Goal: Transaction & Acquisition: Purchase product/service

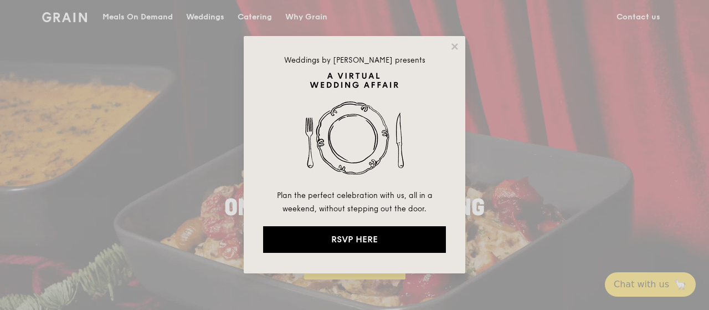
click at [163, 13] on div "Weddings by [PERSON_NAME] presents Plan the perfect celebration with us, all in…" at bounding box center [354, 155] width 709 height 310
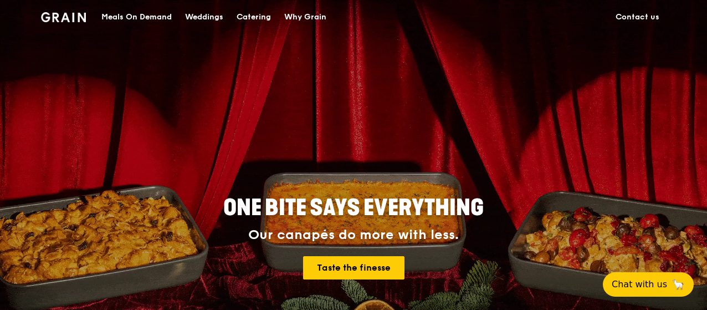
click at [148, 20] on div "Meals On Demand" at bounding box center [136, 17] width 70 height 33
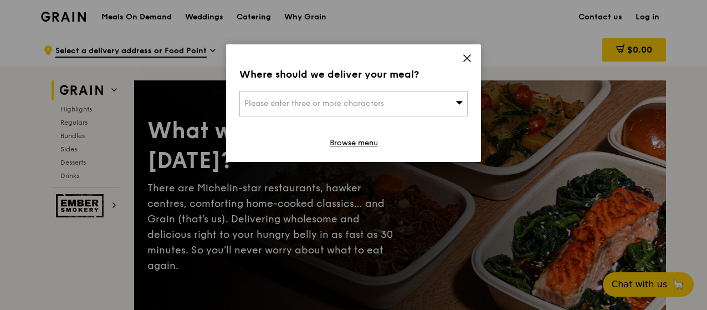
click at [467, 56] on icon at bounding box center [467, 58] width 10 height 10
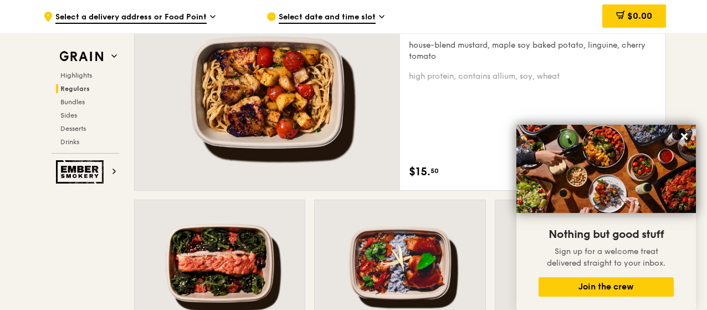
scroll to position [831, 0]
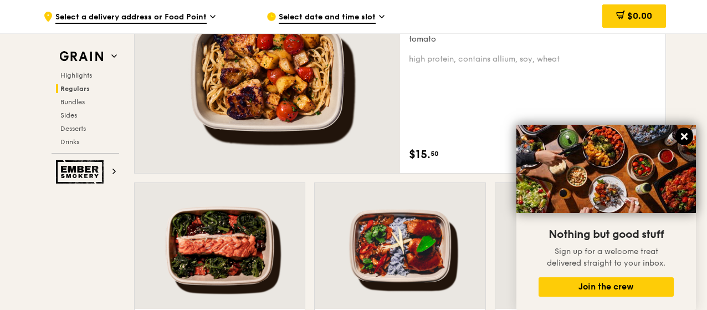
click at [689, 134] on button at bounding box center [684, 136] width 18 height 18
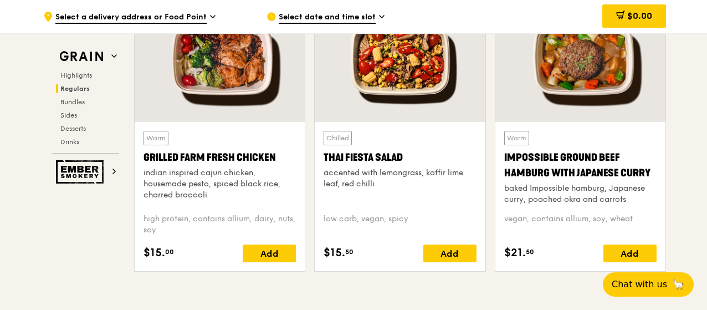
scroll to position [1219, 0]
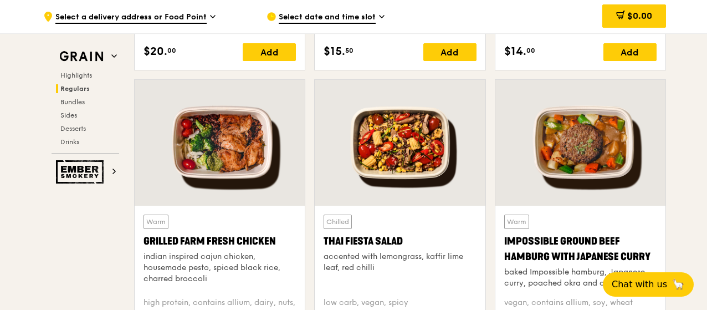
click at [350, 22] on span "Select date and time slot" at bounding box center [327, 18] width 97 height 12
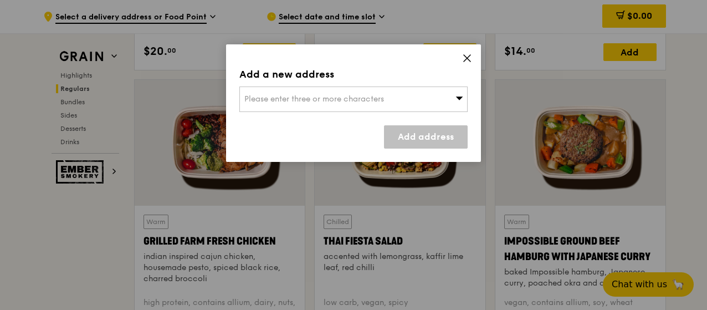
click at [364, 96] on span "Please enter three or more characters" at bounding box center [314, 98] width 140 height 9
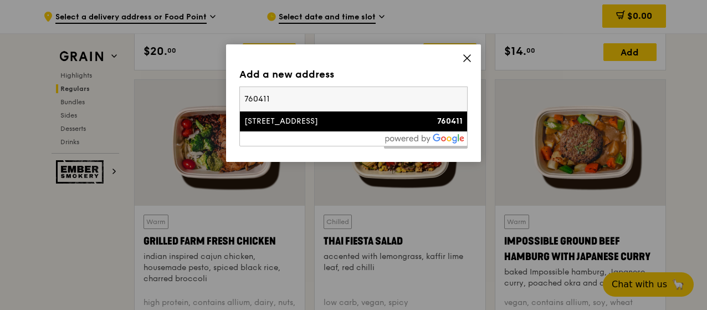
type input "760411"
click at [352, 122] on div "[STREET_ADDRESS]" at bounding box center [326, 121] width 164 height 11
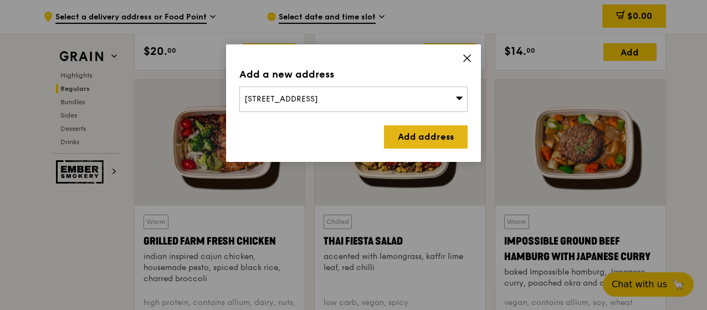
click at [414, 144] on link "Add address" at bounding box center [426, 136] width 84 height 23
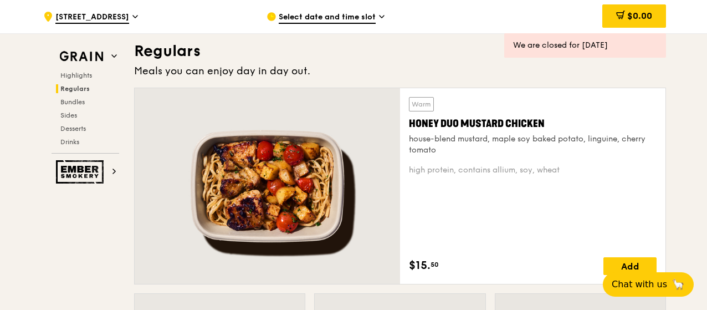
scroll to position [776, 0]
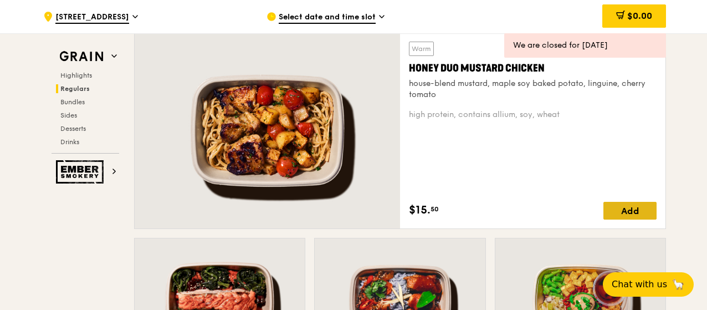
click at [629, 211] on div "Add" at bounding box center [629, 211] width 53 height 18
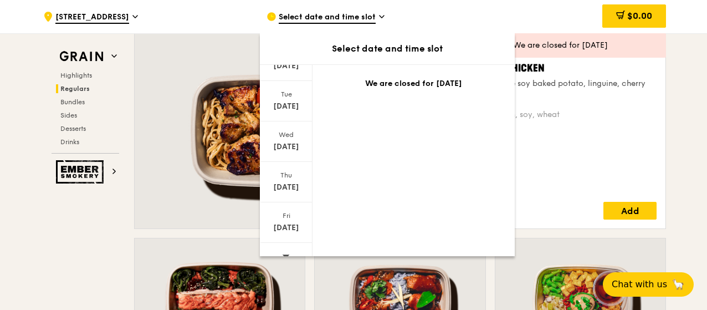
scroll to position [147, 0]
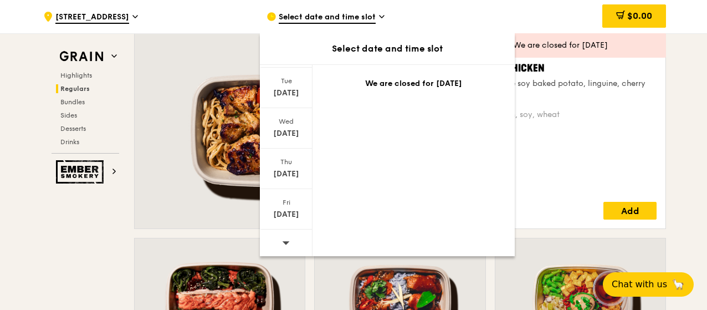
click at [289, 240] on div at bounding box center [286, 243] width 53 height 28
click at [285, 203] on div "Fri" at bounding box center [286, 202] width 49 height 9
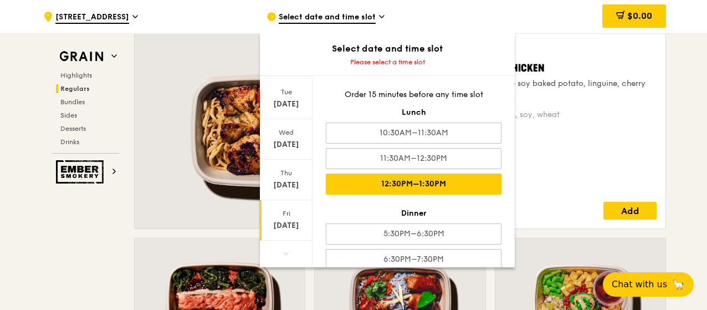
click at [486, 174] on div "12:30PM–1:30PM" at bounding box center [414, 183] width 176 height 21
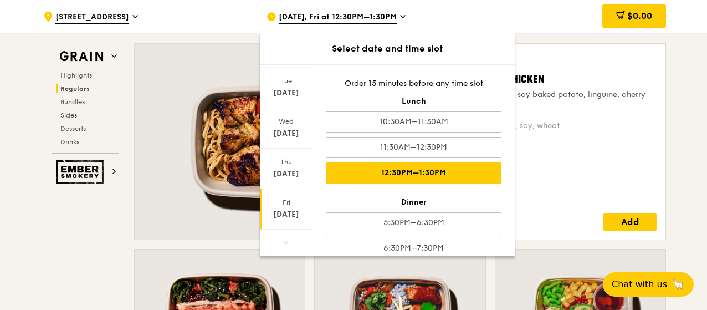
scroll to position [787, 0]
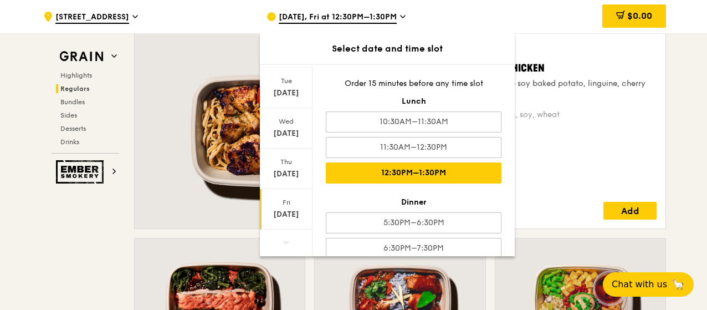
click at [588, 179] on div "Warm Honey Duo Mustard Chicken house-blend mustard, maple soy baked potato, lin…" at bounding box center [533, 131] width 248 height 178
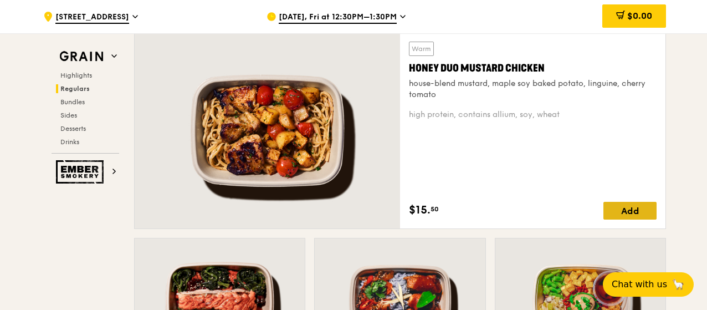
click at [619, 213] on div "Add" at bounding box center [629, 211] width 53 height 18
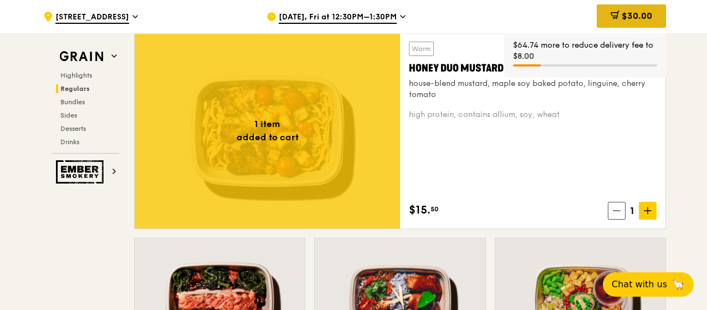
click at [624, 13] on span "$30.00" at bounding box center [637, 16] width 30 height 11
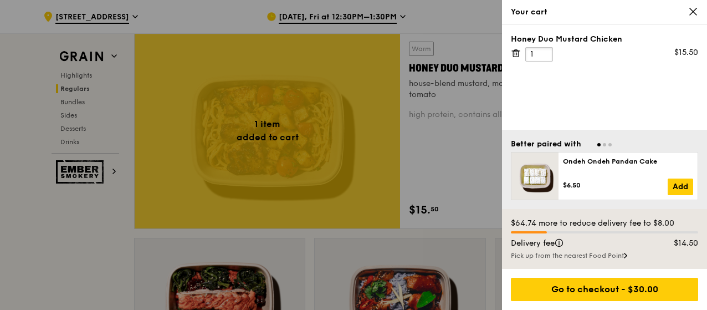
click at [533, 56] on input "1" at bounding box center [539, 54] width 28 height 14
drag, startPoint x: 535, startPoint y: 52, endPoint x: 528, endPoint y: 52, distance: 7.2
click at [528, 52] on input "1" at bounding box center [539, 54] width 28 height 14
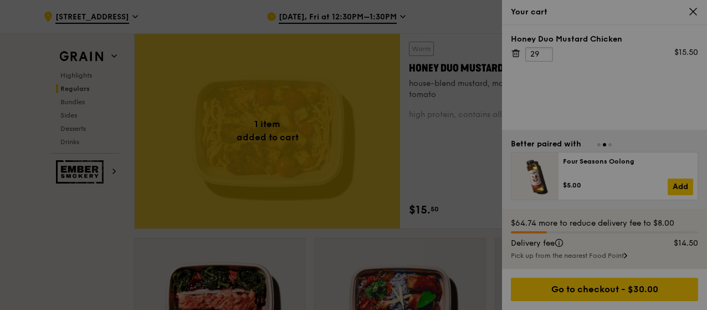
type input "29"
click at [549, 98] on div at bounding box center [353, 155] width 707 height 310
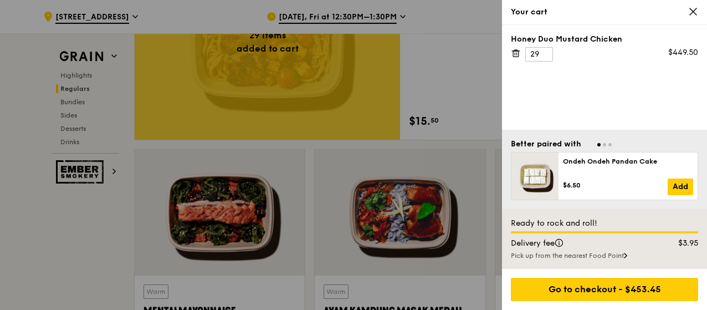
scroll to position [898, 0]
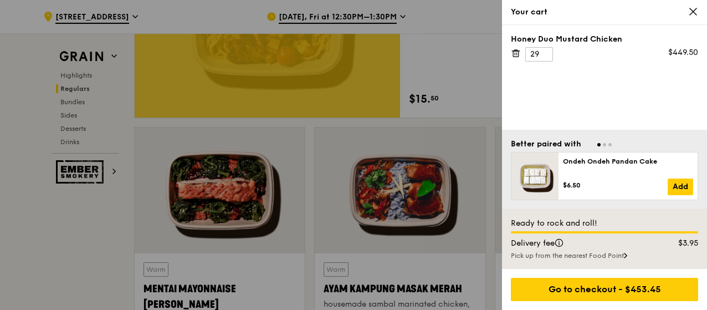
click at [516, 54] on icon at bounding box center [516, 53] width 10 height 10
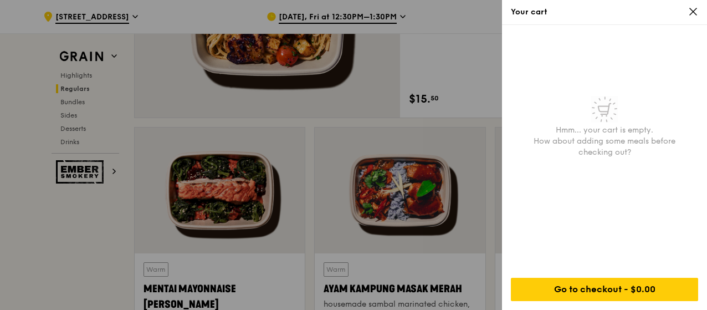
click at [696, 13] on icon at bounding box center [693, 12] width 10 height 10
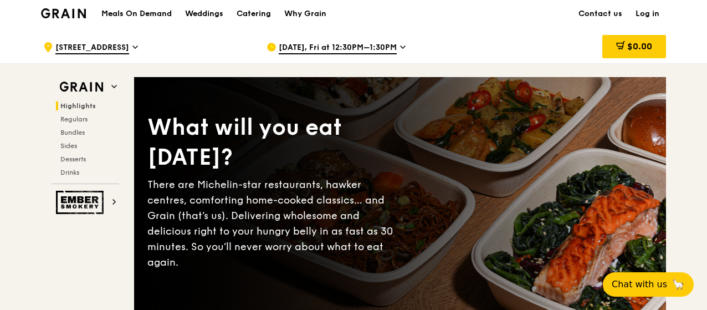
scroll to position [0, 0]
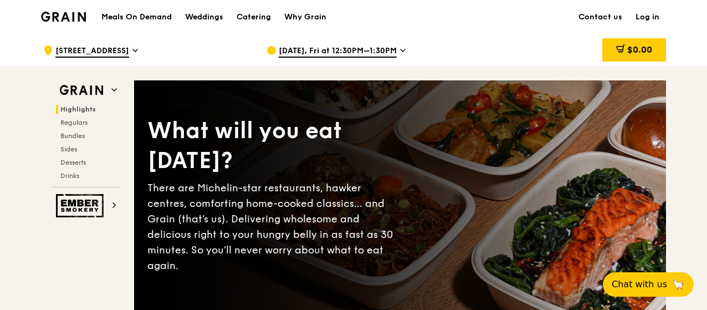
click at [83, 19] on img at bounding box center [63, 17] width 45 height 10
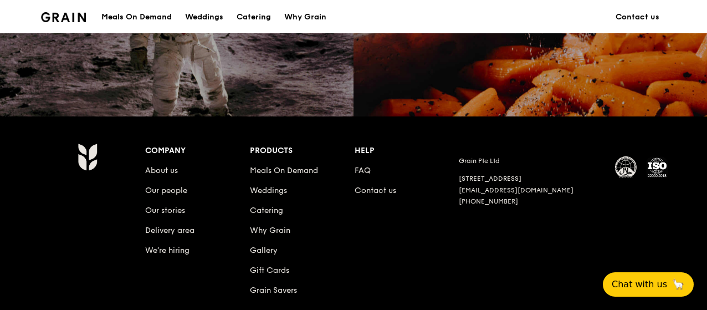
scroll to position [1053, 0]
